Goal: Task Accomplishment & Management: Use online tool/utility

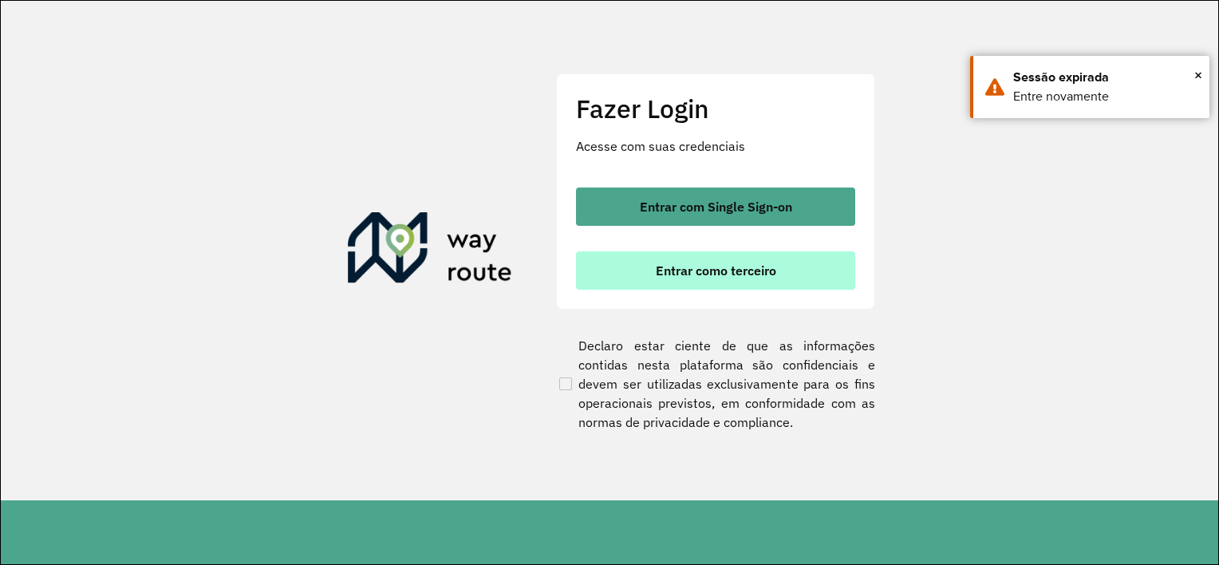
click at [669, 285] on button "Entrar como terceiro" at bounding box center [715, 270] width 279 height 38
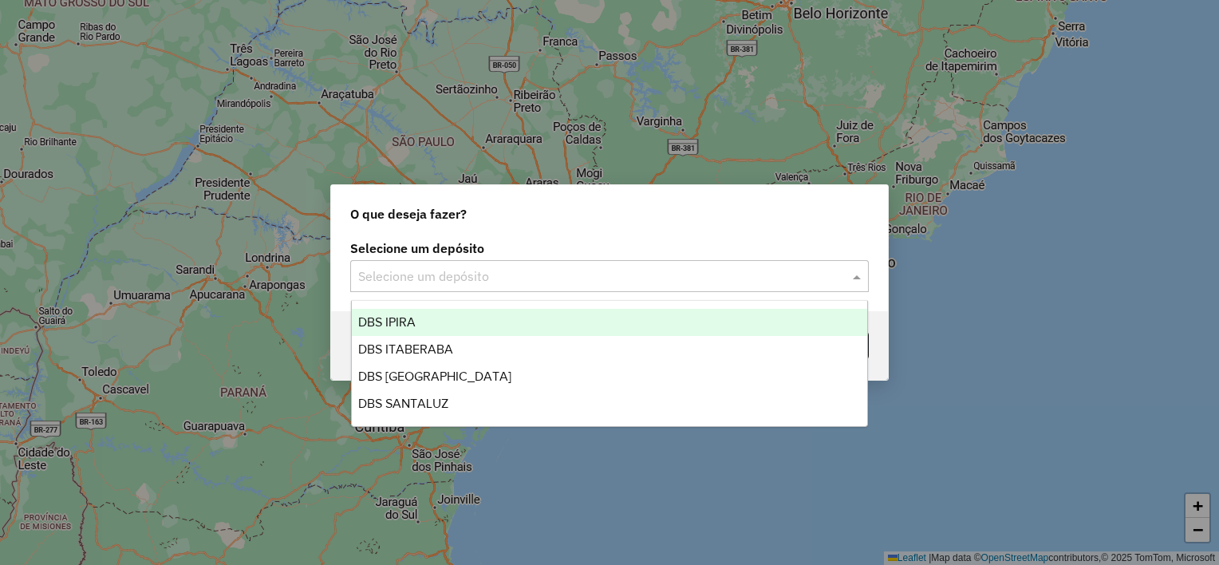
click at [452, 277] on input "text" at bounding box center [593, 276] width 471 height 19
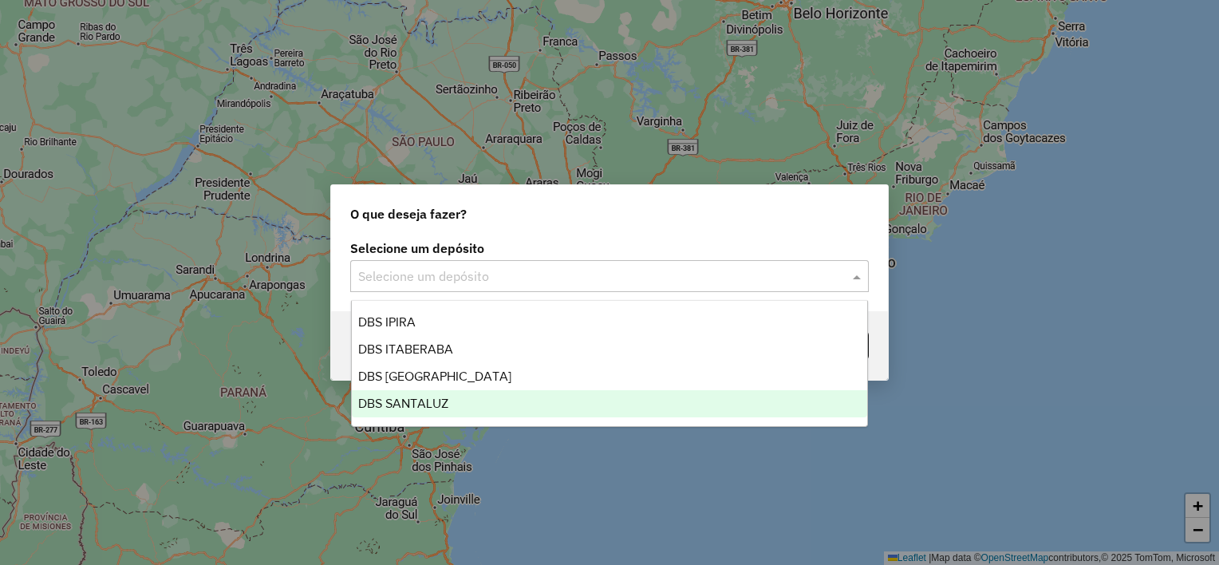
click at [451, 396] on div "DBS SANTALUZ" at bounding box center [610, 403] width 516 height 27
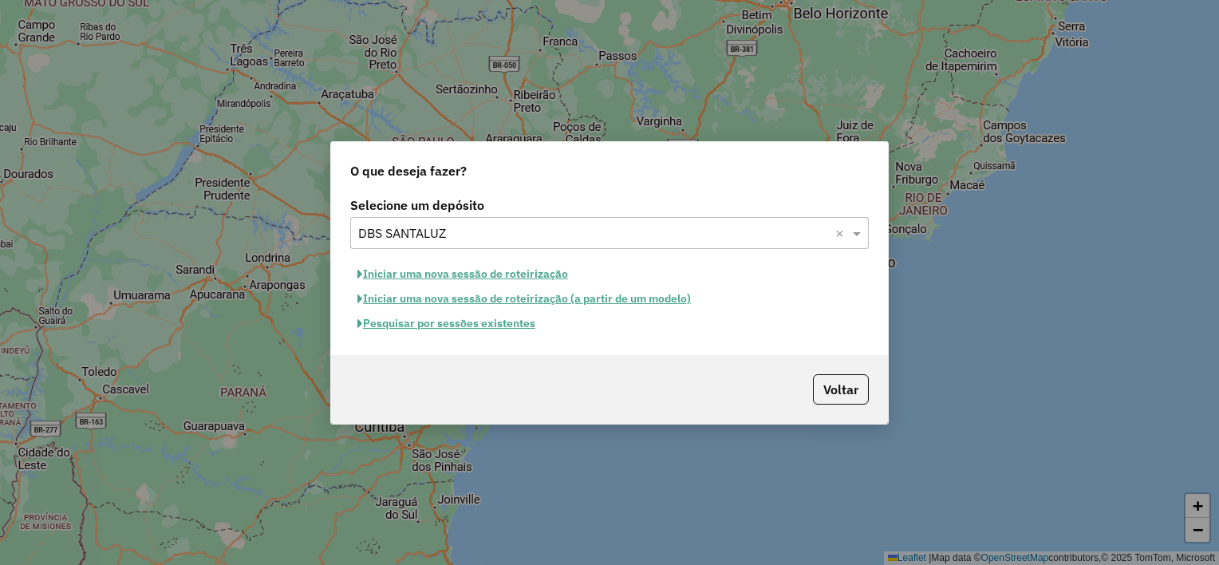
click at [531, 320] on button "Pesquisar por sessões existentes" at bounding box center [446, 323] width 192 height 25
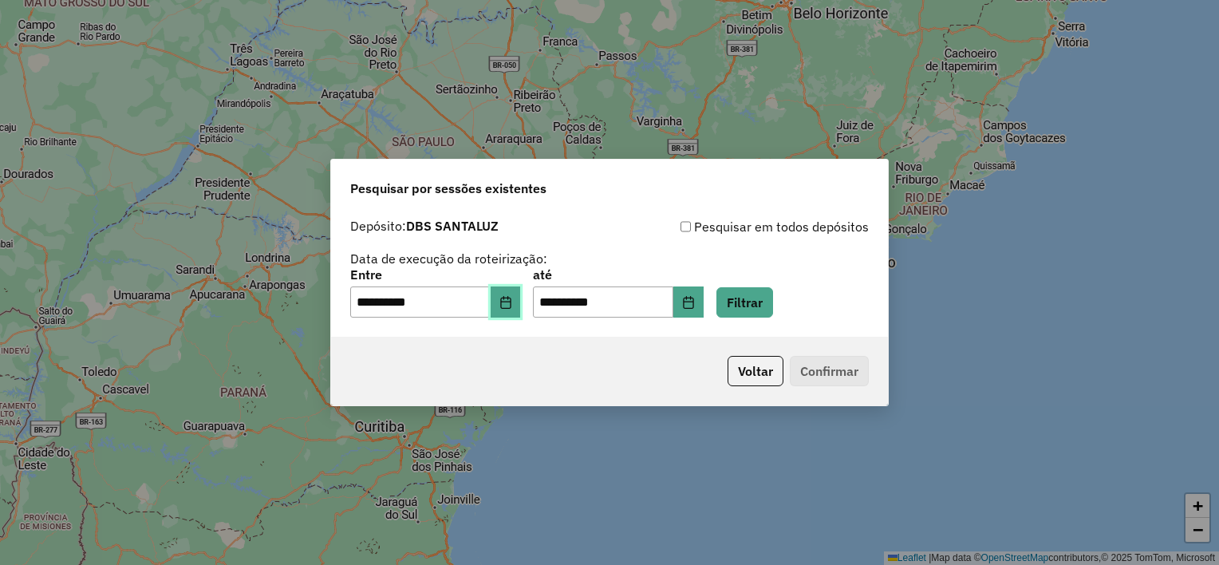
click at [520, 311] on button "Choose Date" at bounding box center [506, 302] width 30 height 32
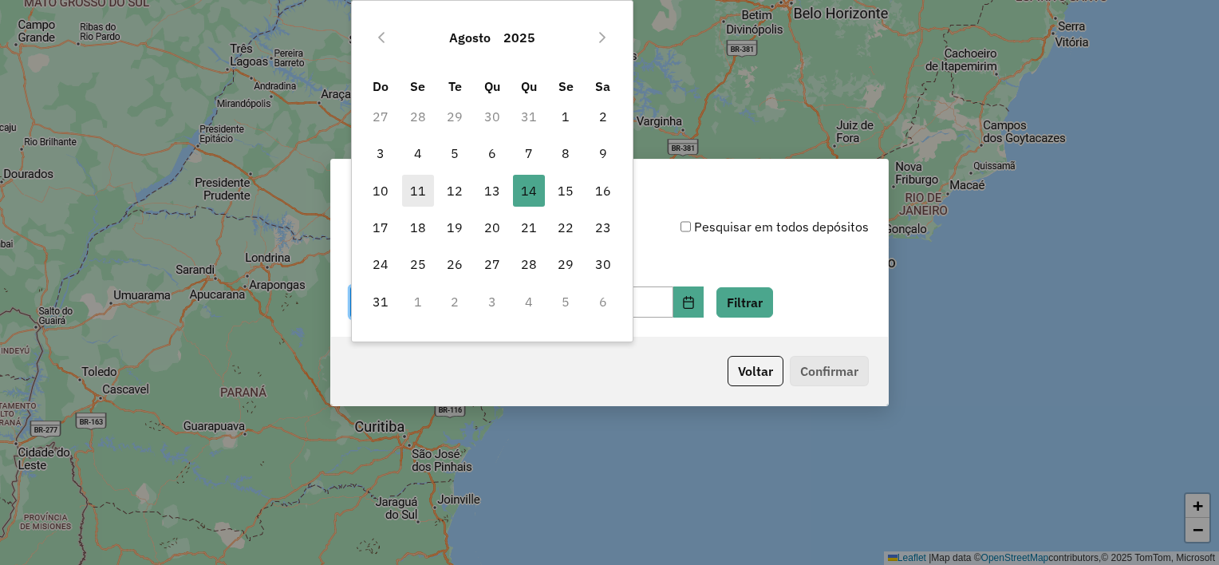
click at [425, 195] on span "11" at bounding box center [418, 191] width 32 height 32
type input "**********"
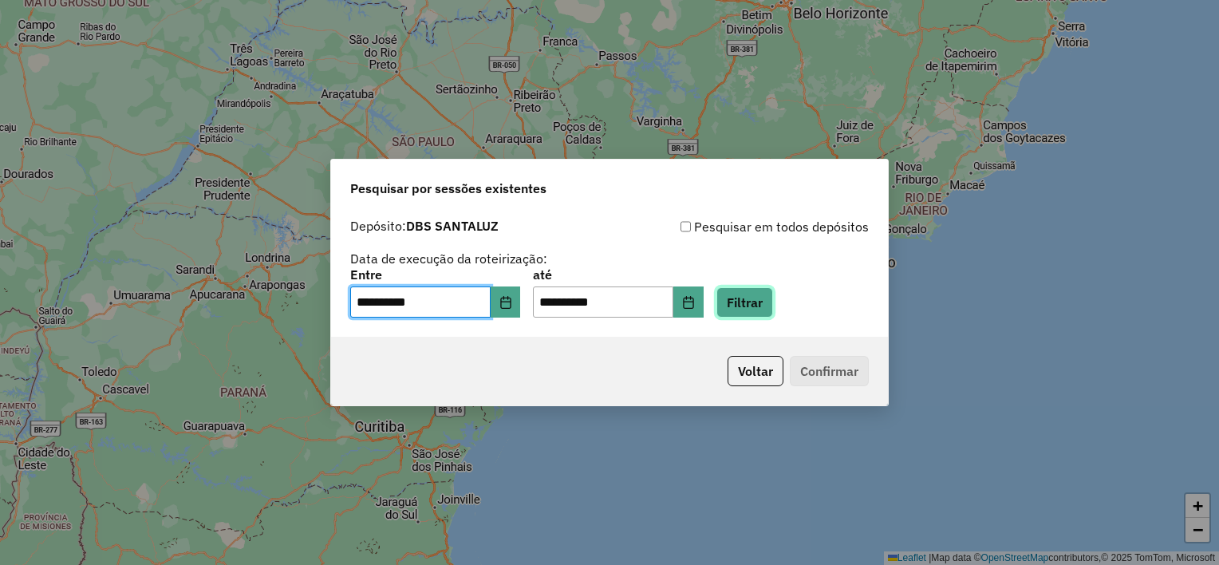
click at [756, 302] on button "Filtrar" at bounding box center [744, 302] width 57 height 30
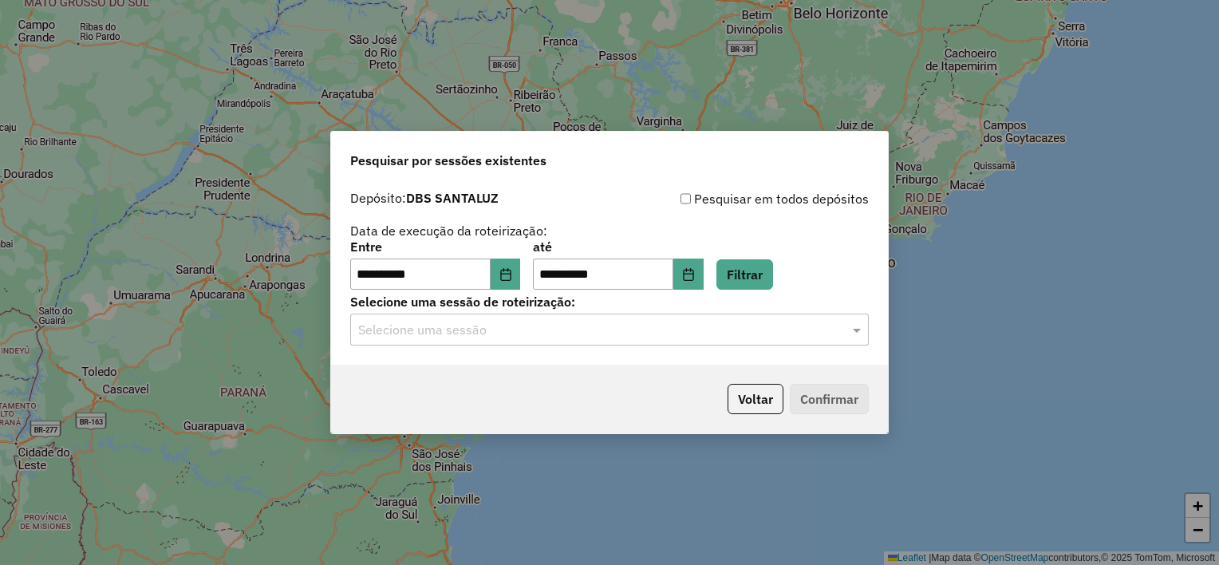
click at [476, 334] on input "text" at bounding box center [593, 330] width 471 height 19
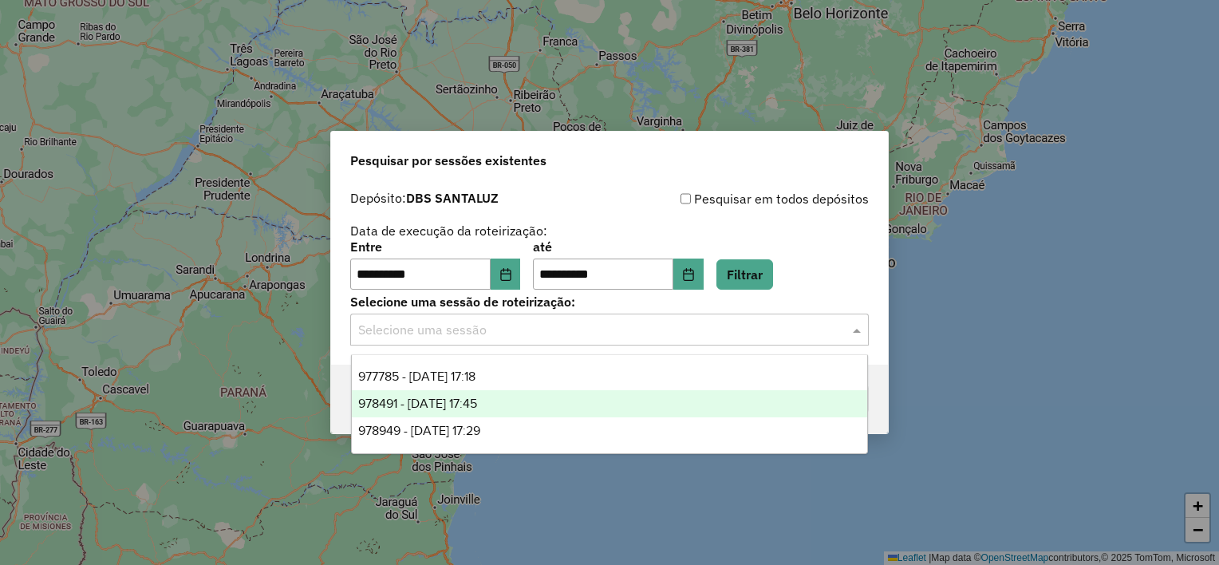
click at [471, 411] on div "978491 - 13/08/2025 17:45" at bounding box center [610, 403] width 516 height 27
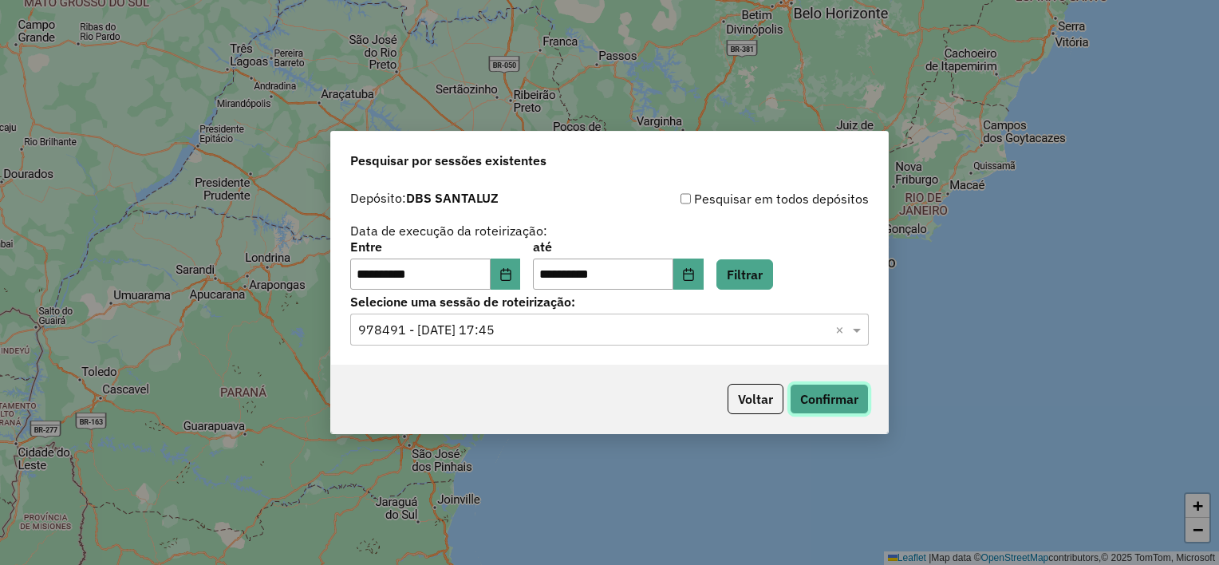
click at [856, 389] on button "Confirmar" at bounding box center [829, 399] width 79 height 30
click at [537, 328] on input "text" at bounding box center [593, 330] width 471 height 19
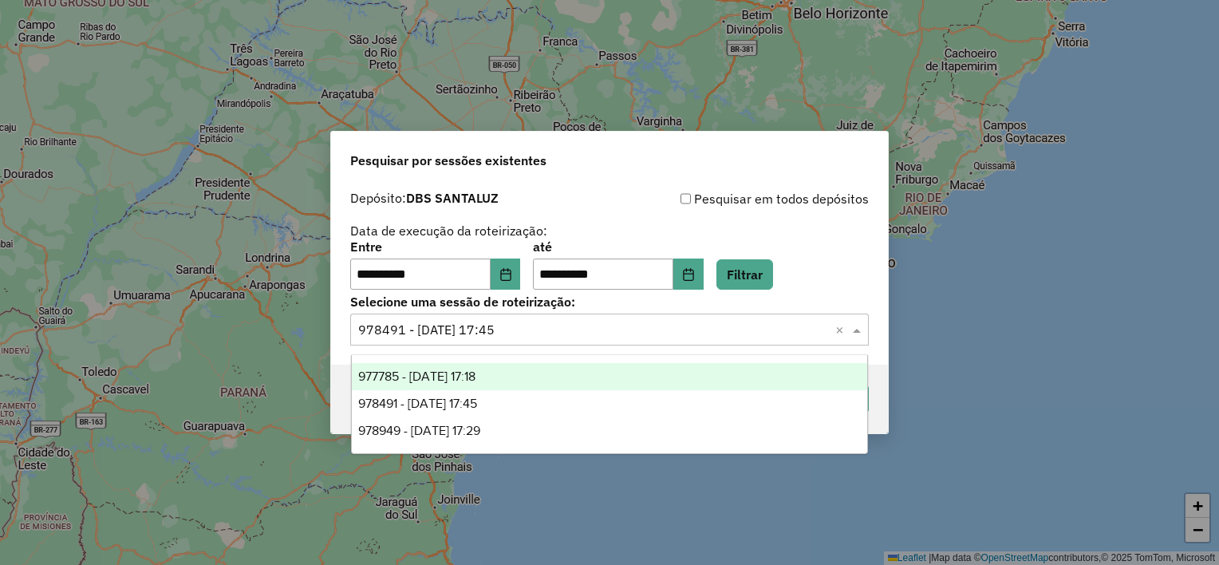
click at [505, 373] on div "977785 - 12/08/2025 17:18" at bounding box center [610, 376] width 516 height 27
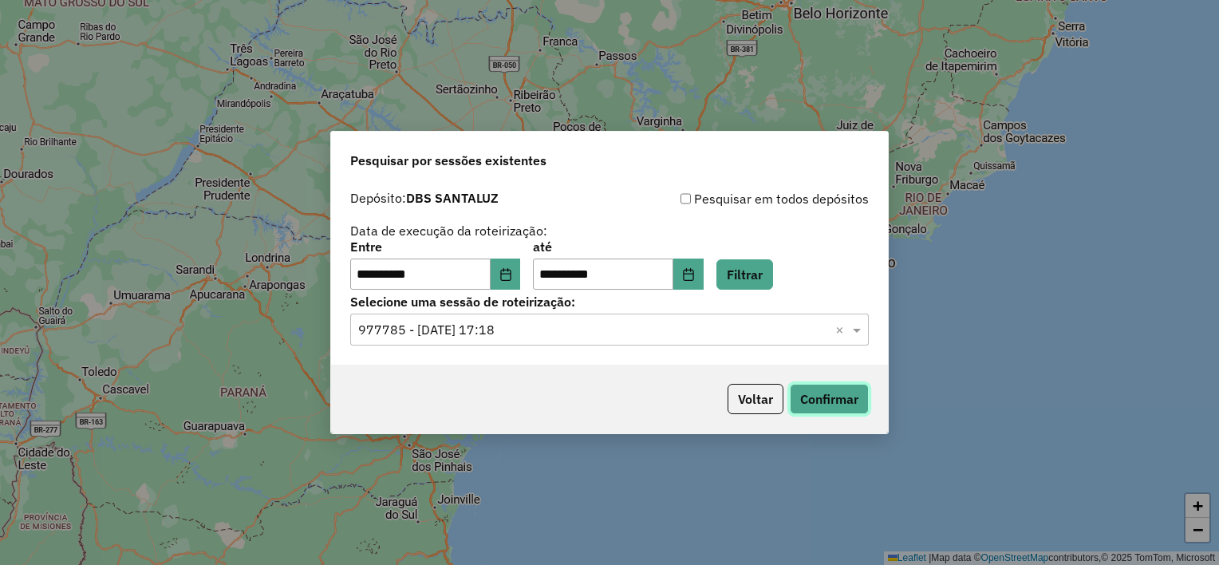
click at [851, 393] on button "Confirmar" at bounding box center [829, 399] width 79 height 30
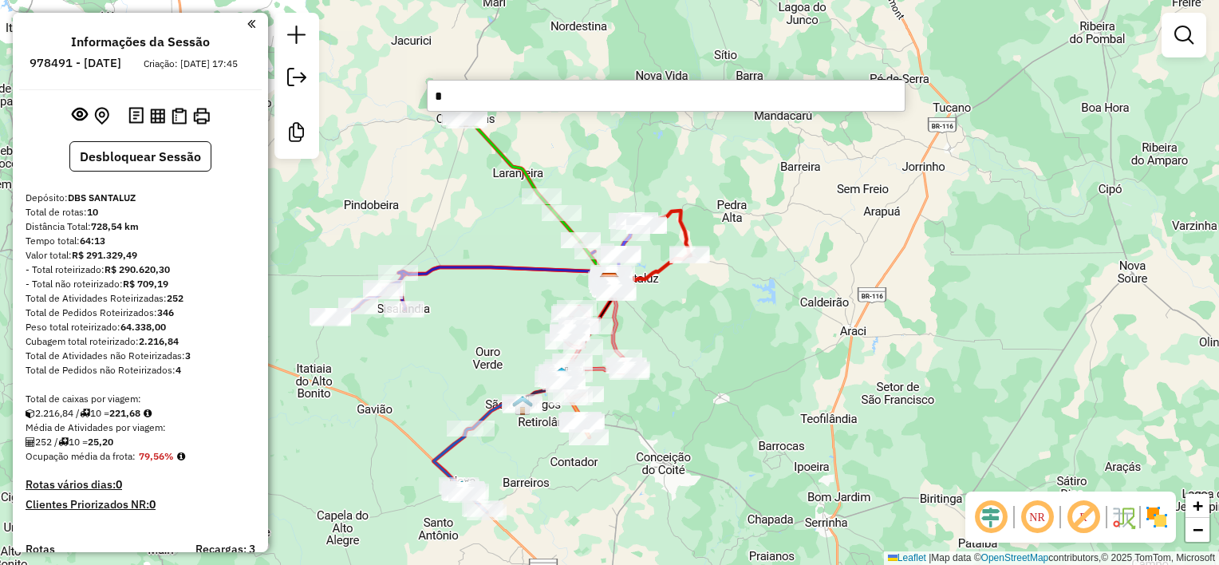
type input "*"
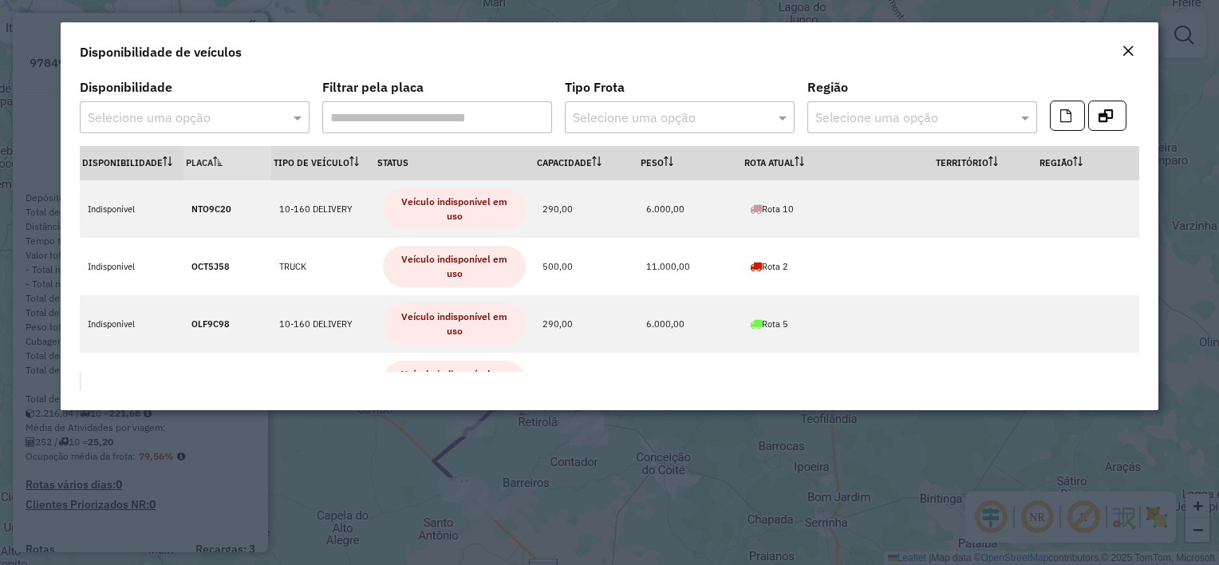
click at [1123, 52] on em "Close" at bounding box center [1128, 51] width 13 height 13
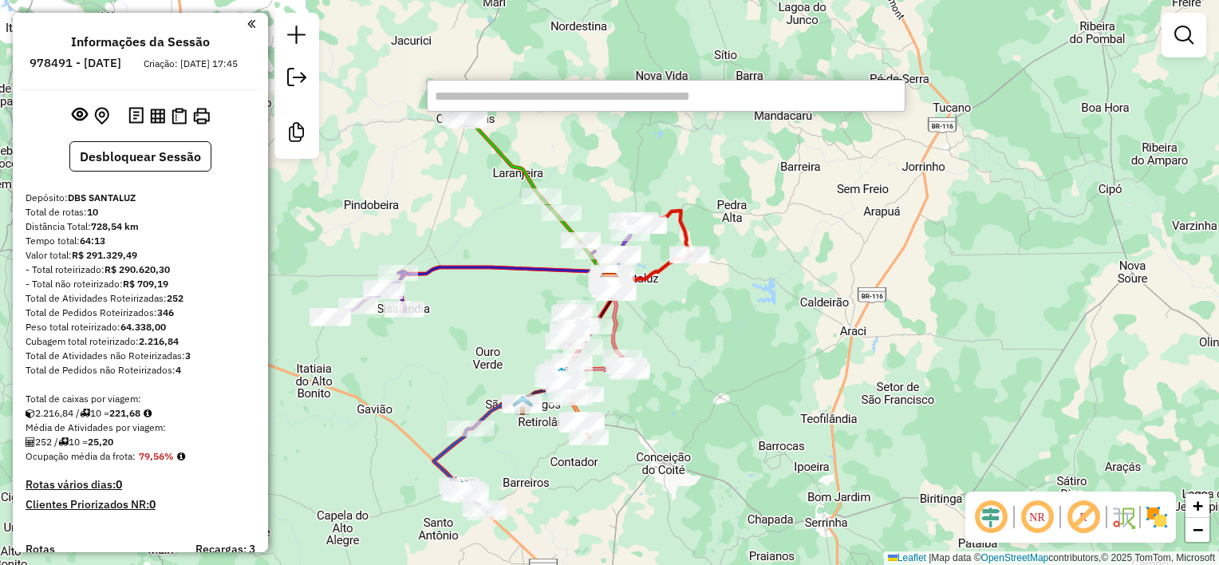
type input "*"
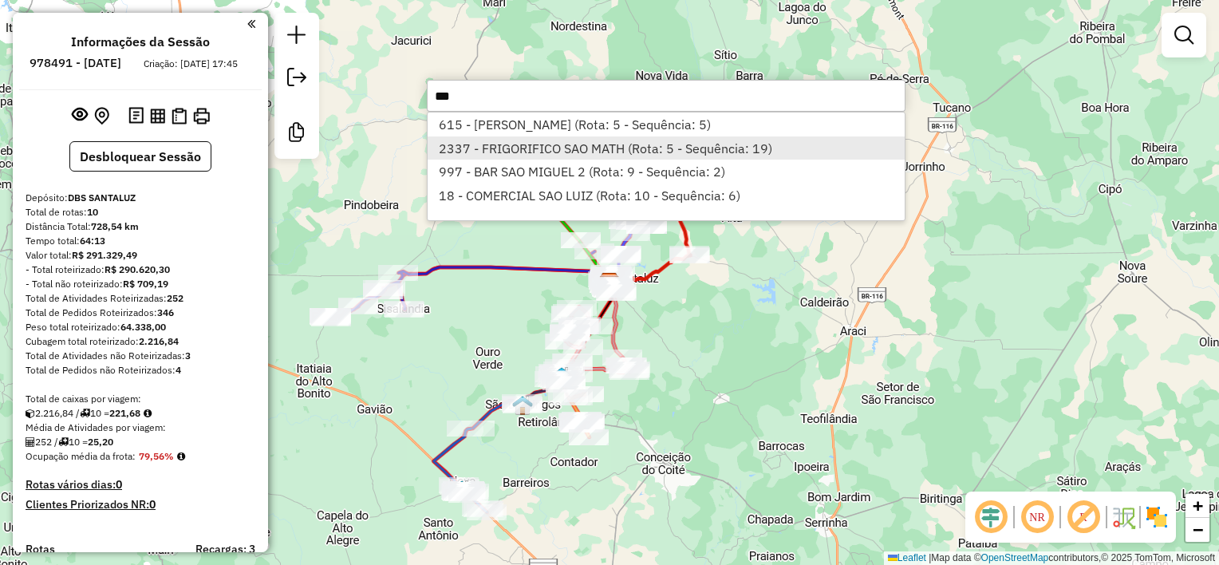
type input "***"
click at [549, 151] on li "2337 - FRIGORIFICO SAO MATH (Rota: 5 - Sequência: 19)" at bounding box center [666, 148] width 477 height 24
select select "**********"
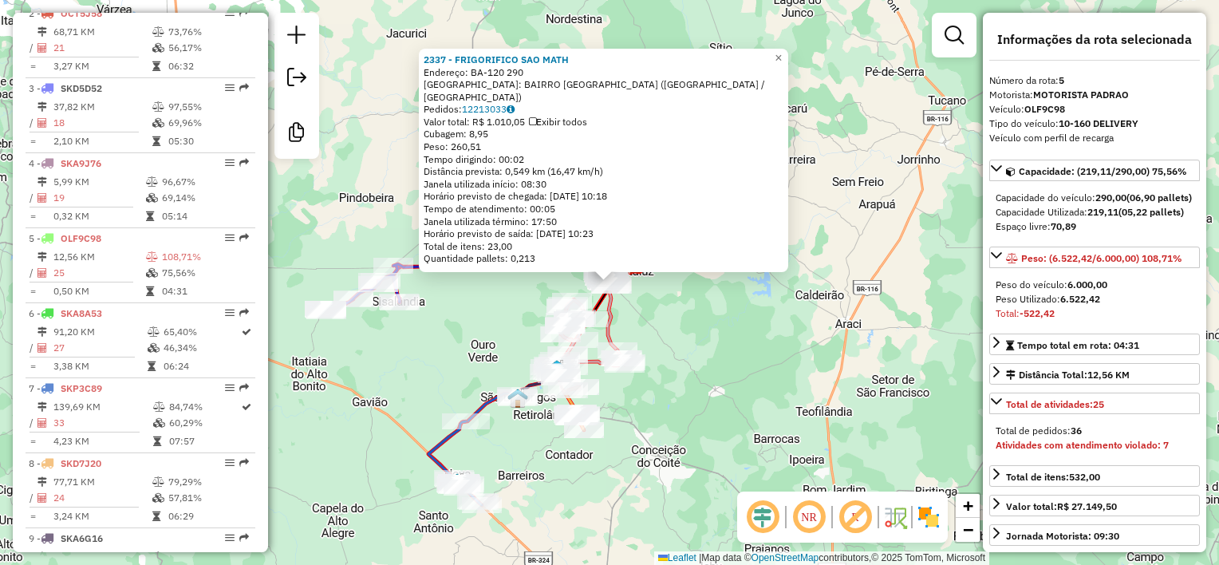
scroll to position [908, 0]
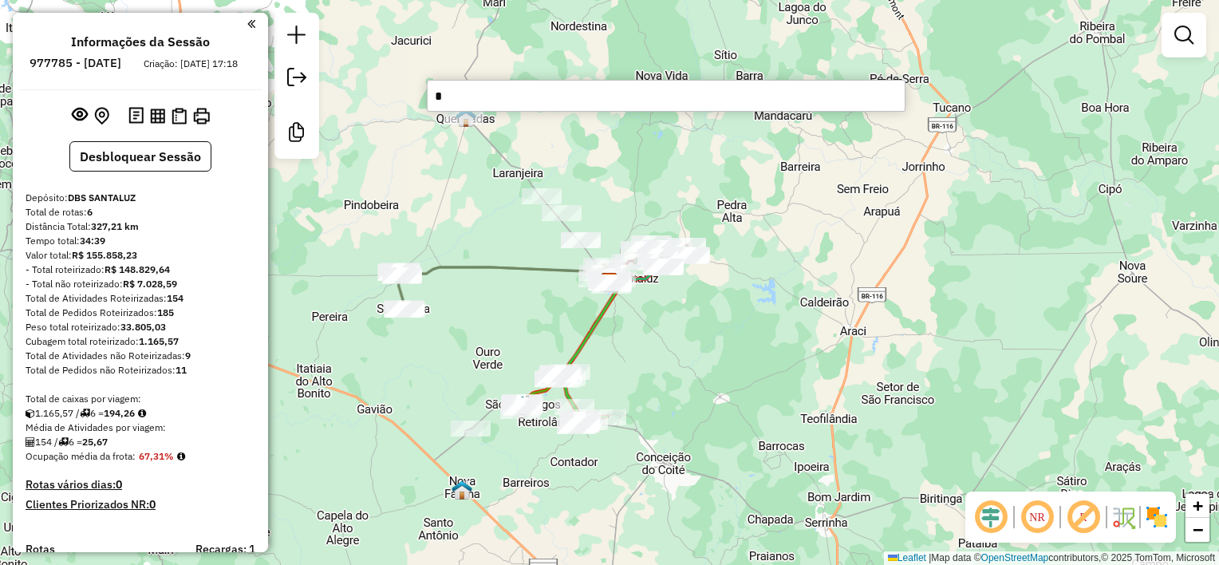
type input "*"
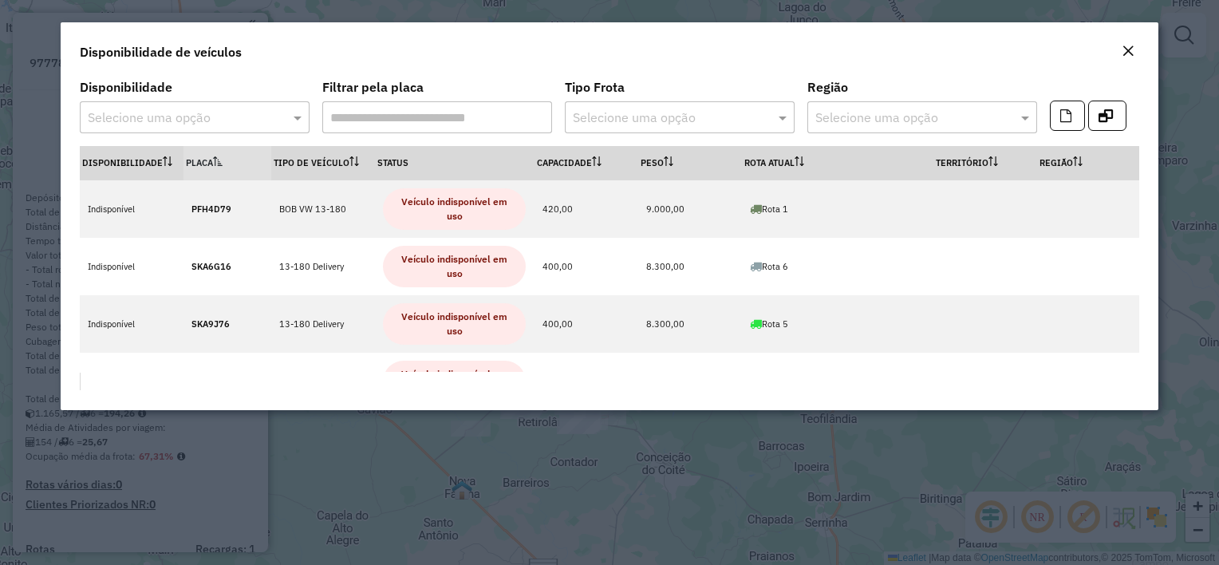
click at [1136, 41] on div "Disponibilidade de veículos" at bounding box center [609, 48] width 1097 height 53
click at [1134, 50] on button "Close" at bounding box center [1128, 51] width 22 height 21
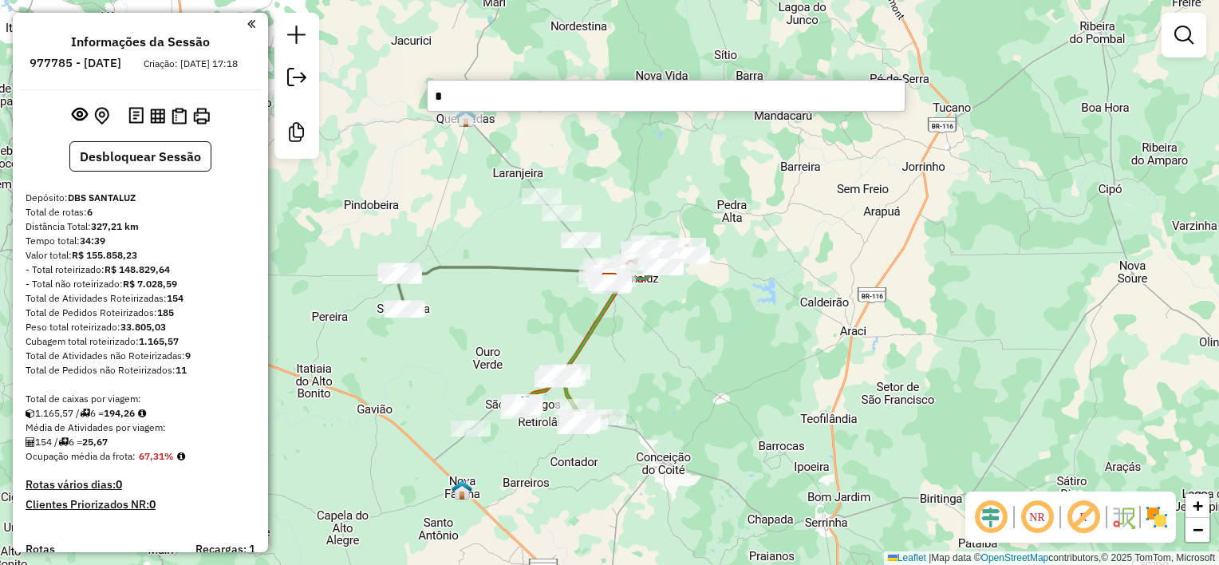
click at [1127, 57] on div "Janela de atendimento Grade de atendimento Capacidade Transportadoras Veículos …" at bounding box center [609, 282] width 1219 height 565
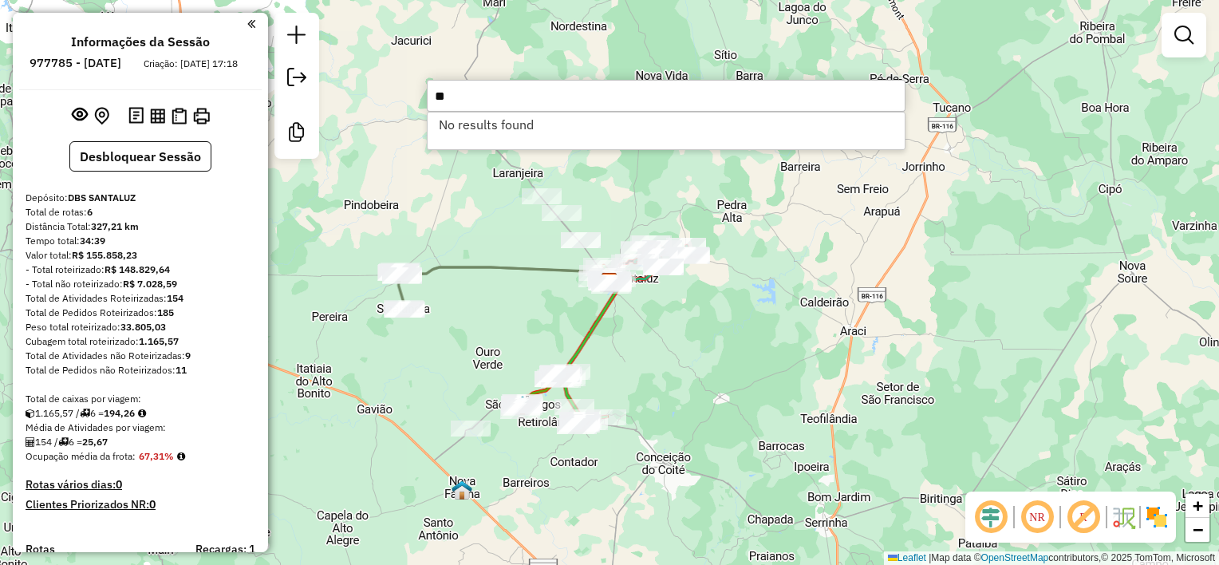
type input "*"
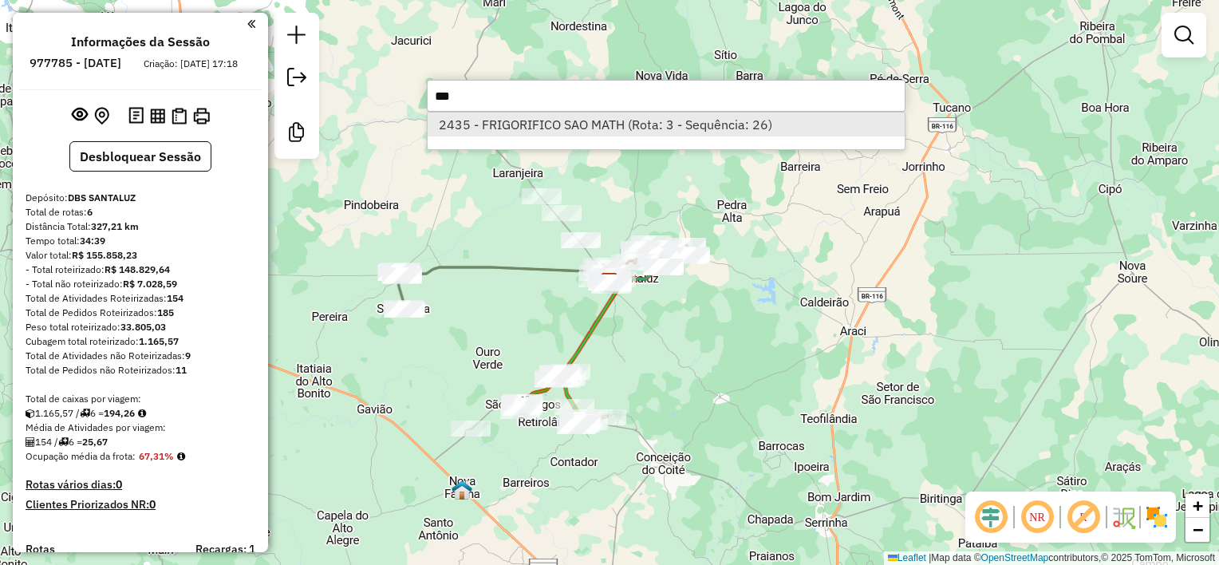
type input "***"
click at [616, 121] on li "2435 - FRIGORIFICO SAO MATH (Rota: 3 - Sequência: 26)" at bounding box center [666, 124] width 477 height 24
select select "**********"
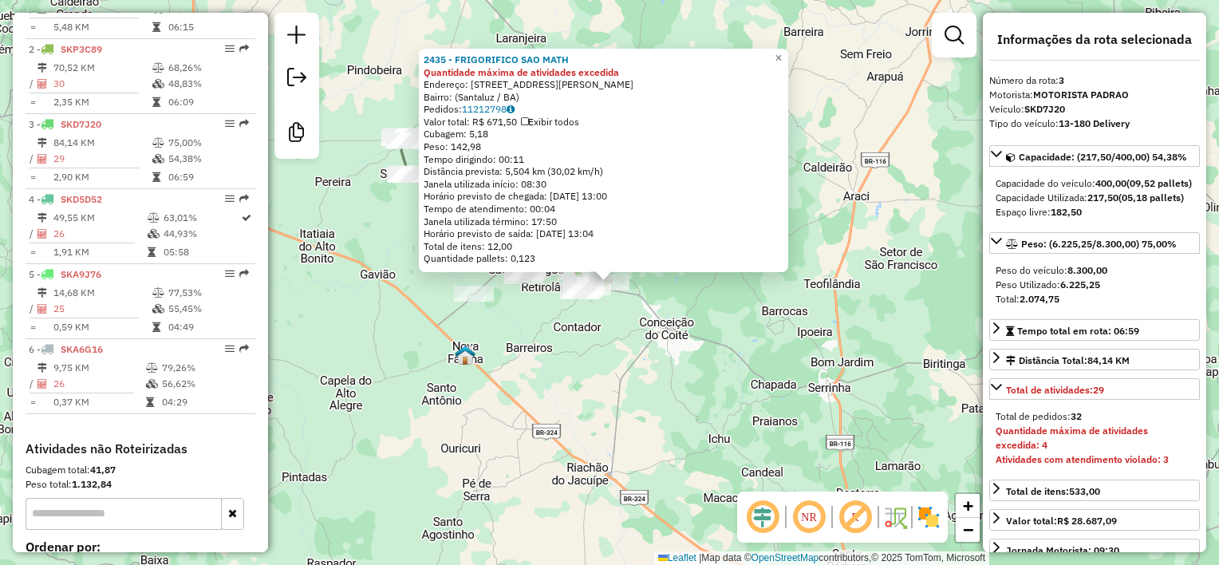
scroll to position [758, 0]
